Goal: Find specific page/section: Find specific page/section

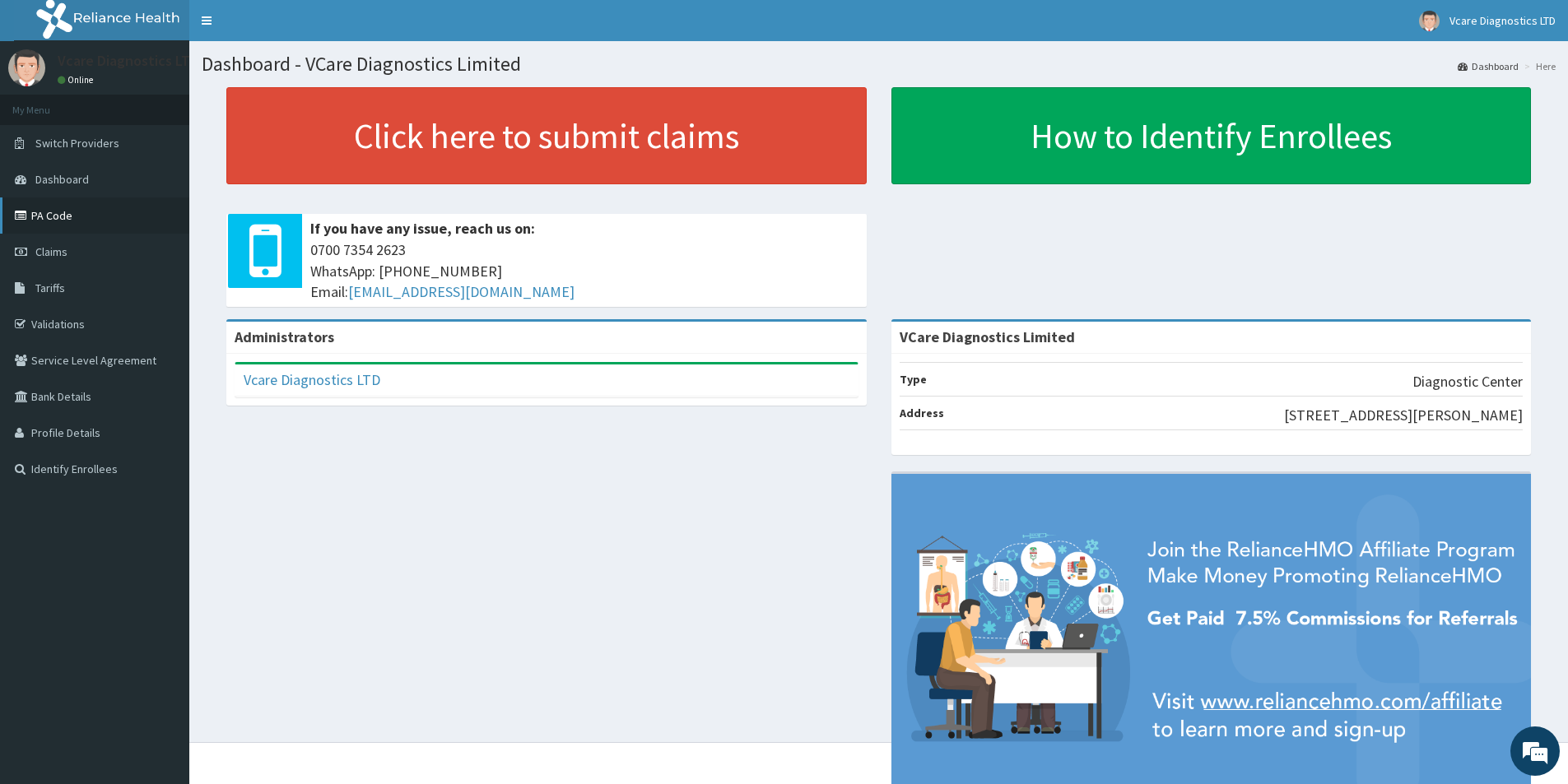
click at [71, 221] on link "PA Code" at bounding box center [95, 215] width 189 height 37
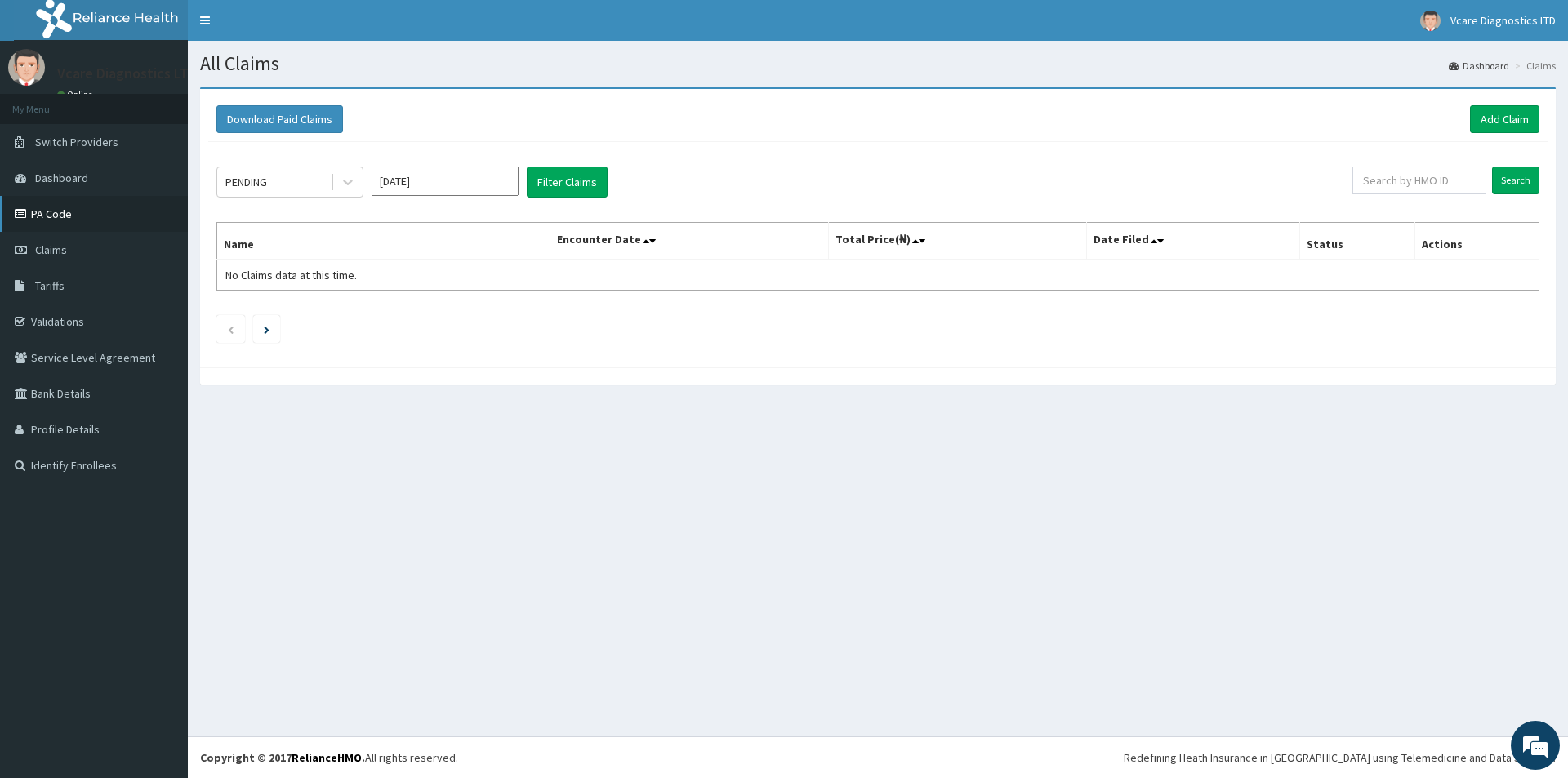
click at [68, 222] on link "PA Code" at bounding box center [94, 214] width 188 height 36
